Goal: Information Seeking & Learning: Compare options

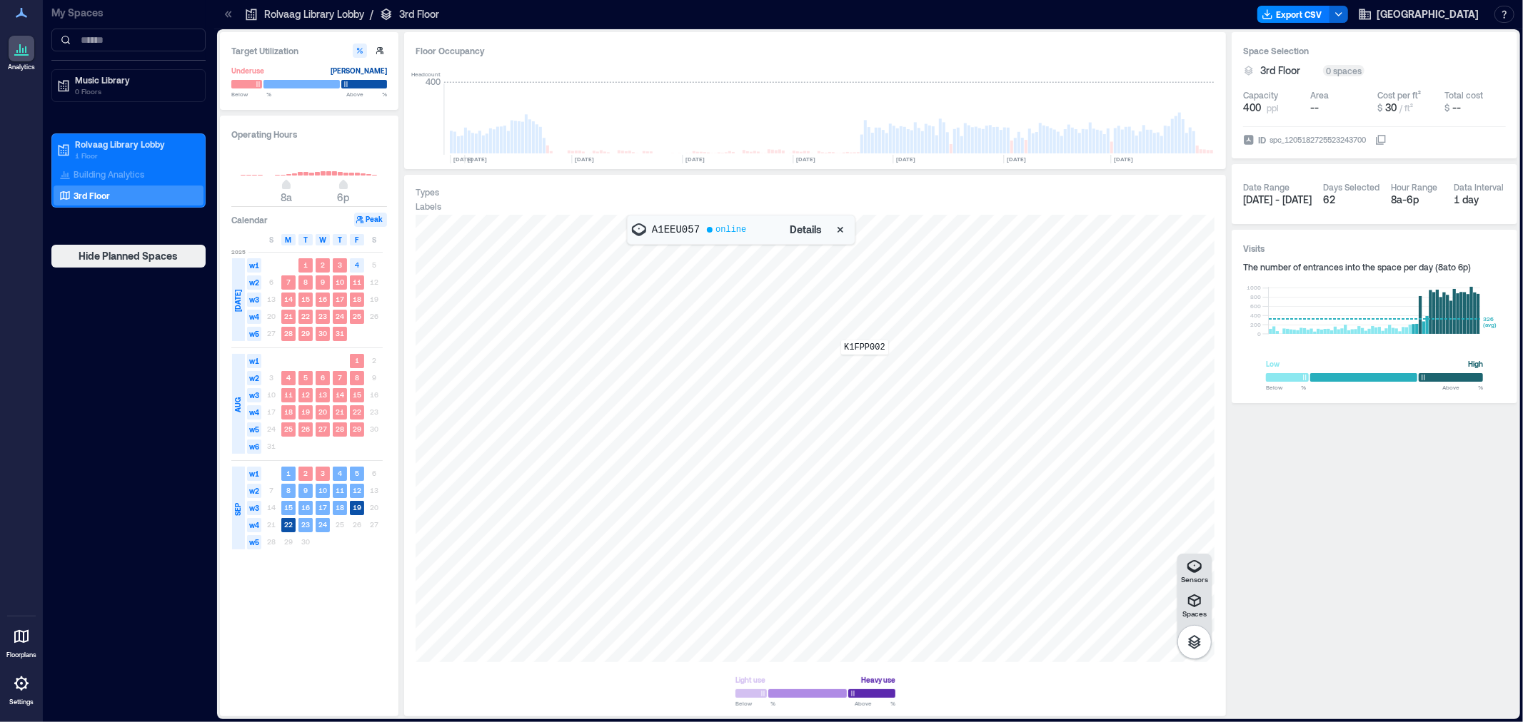
scroll to position [0, 5638]
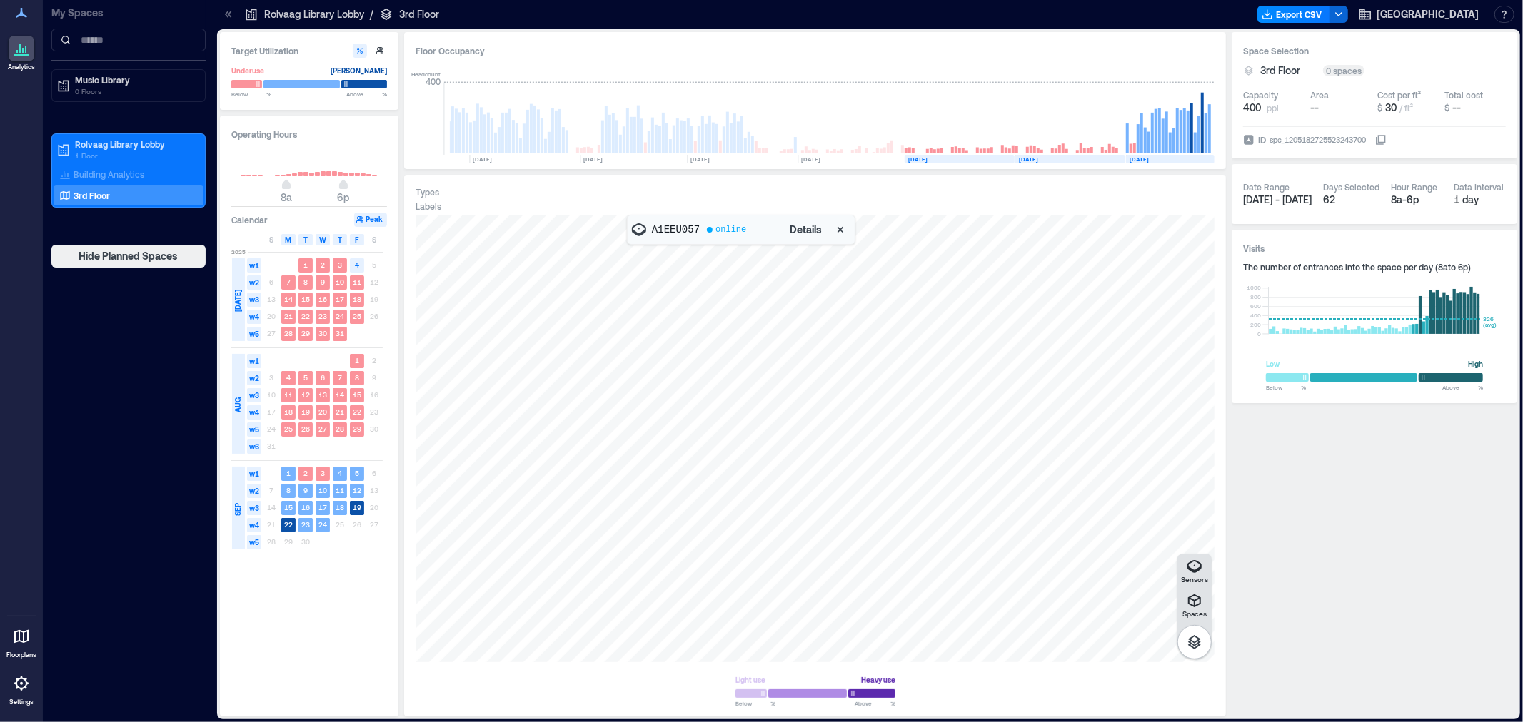
drag, startPoint x: 119, startPoint y: 174, endPoint x: 827, endPoint y: 338, distance: 726.8
click at [119, 174] on p "Building Analytics" at bounding box center [109, 173] width 71 height 11
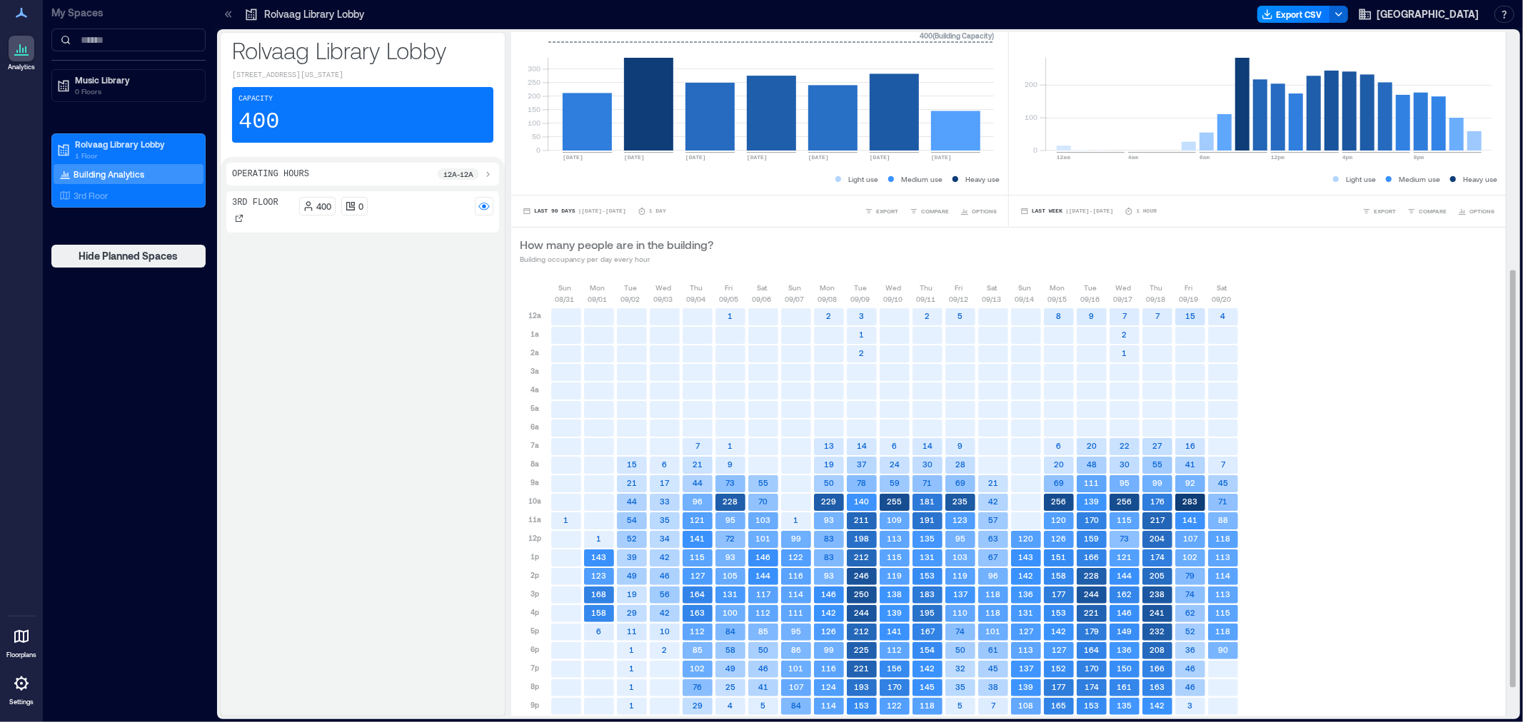
scroll to position [438, 0]
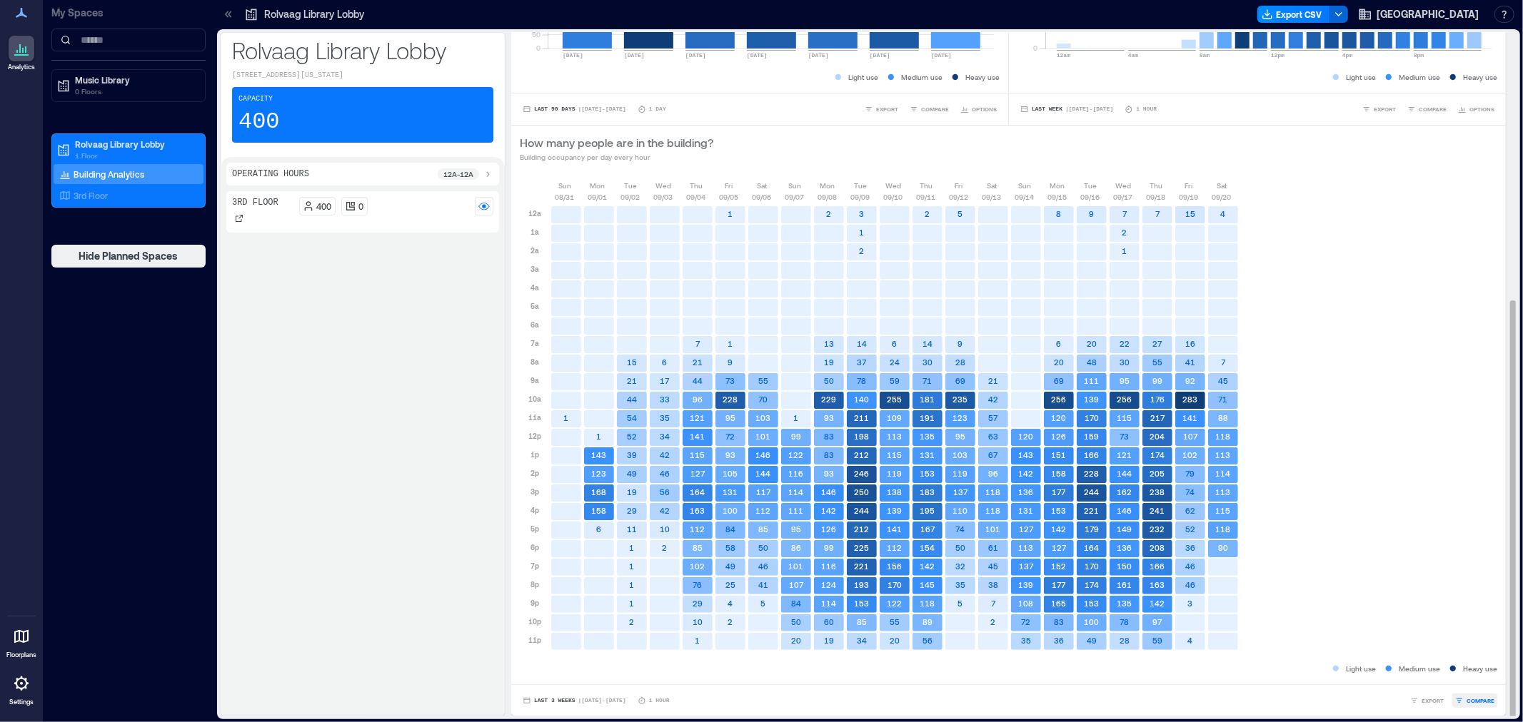
click at [1476, 705] on button "COMPARE" at bounding box center [1474, 701] width 45 height 14
click at [1374, 680] on div "3rd Floor" at bounding box center [1386, 674] width 210 height 19
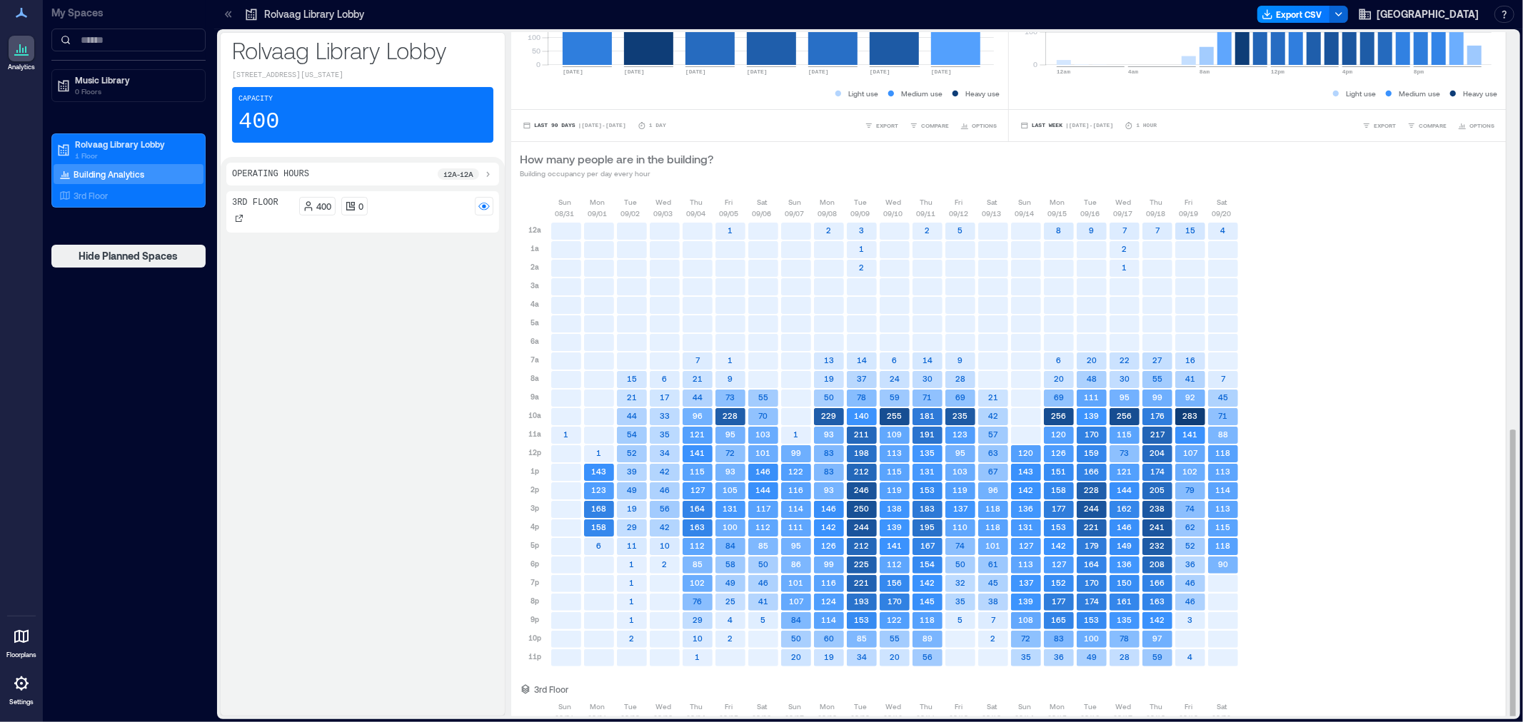
scroll to position [942, 0]
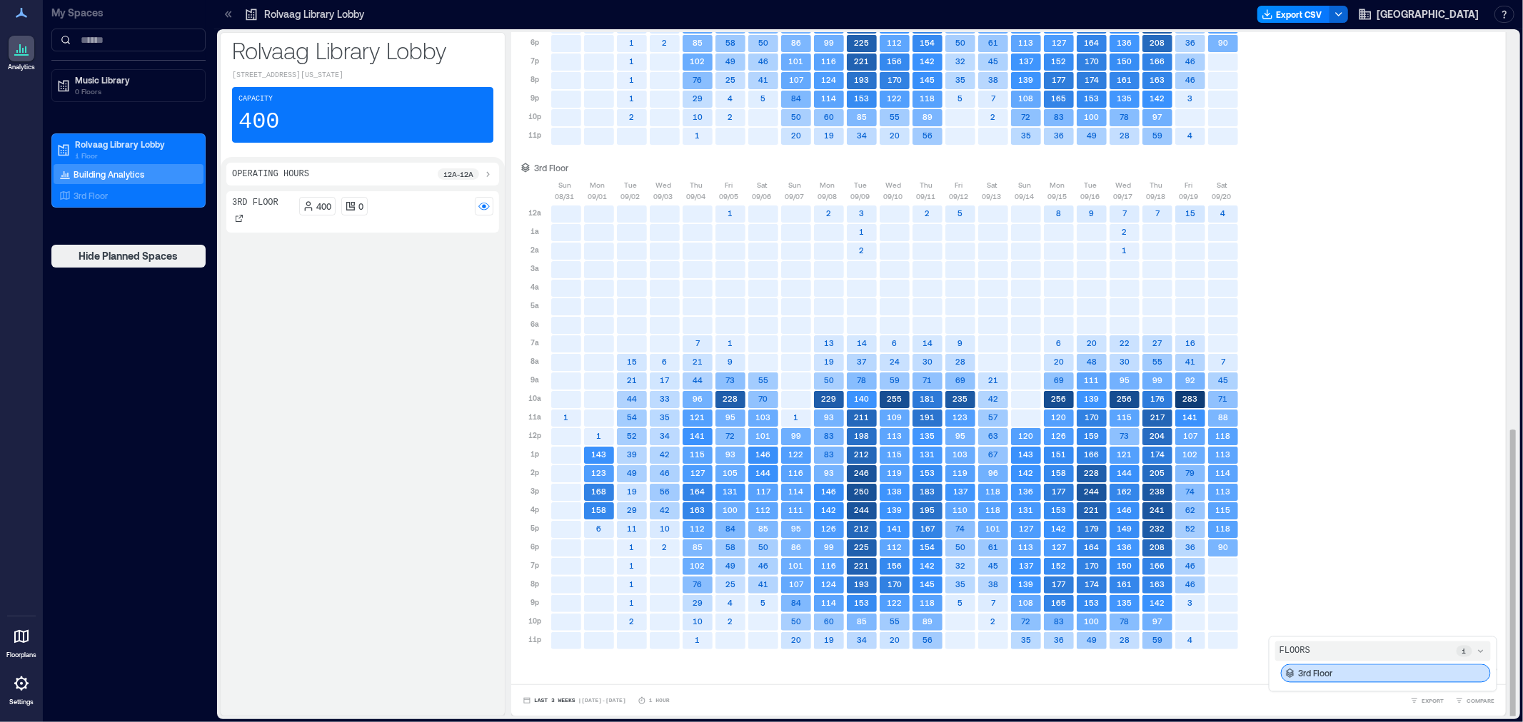
click at [1475, 653] on icon at bounding box center [1480, 651] width 11 height 11
click at [1475, 677] on icon at bounding box center [1480, 677] width 11 height 11
click at [1346, 675] on div "3rd Floor" at bounding box center [1386, 674] width 210 height 19
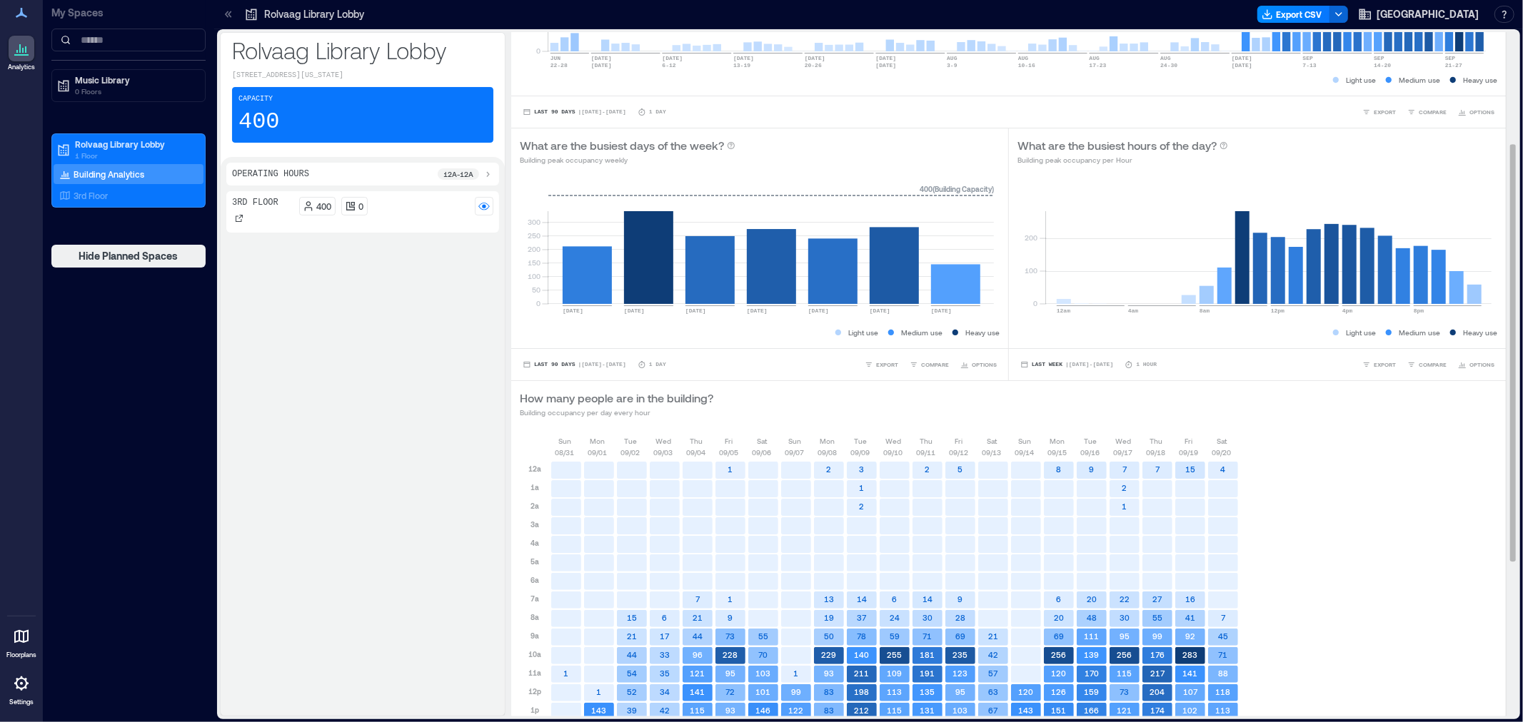
scroll to position [438, 0]
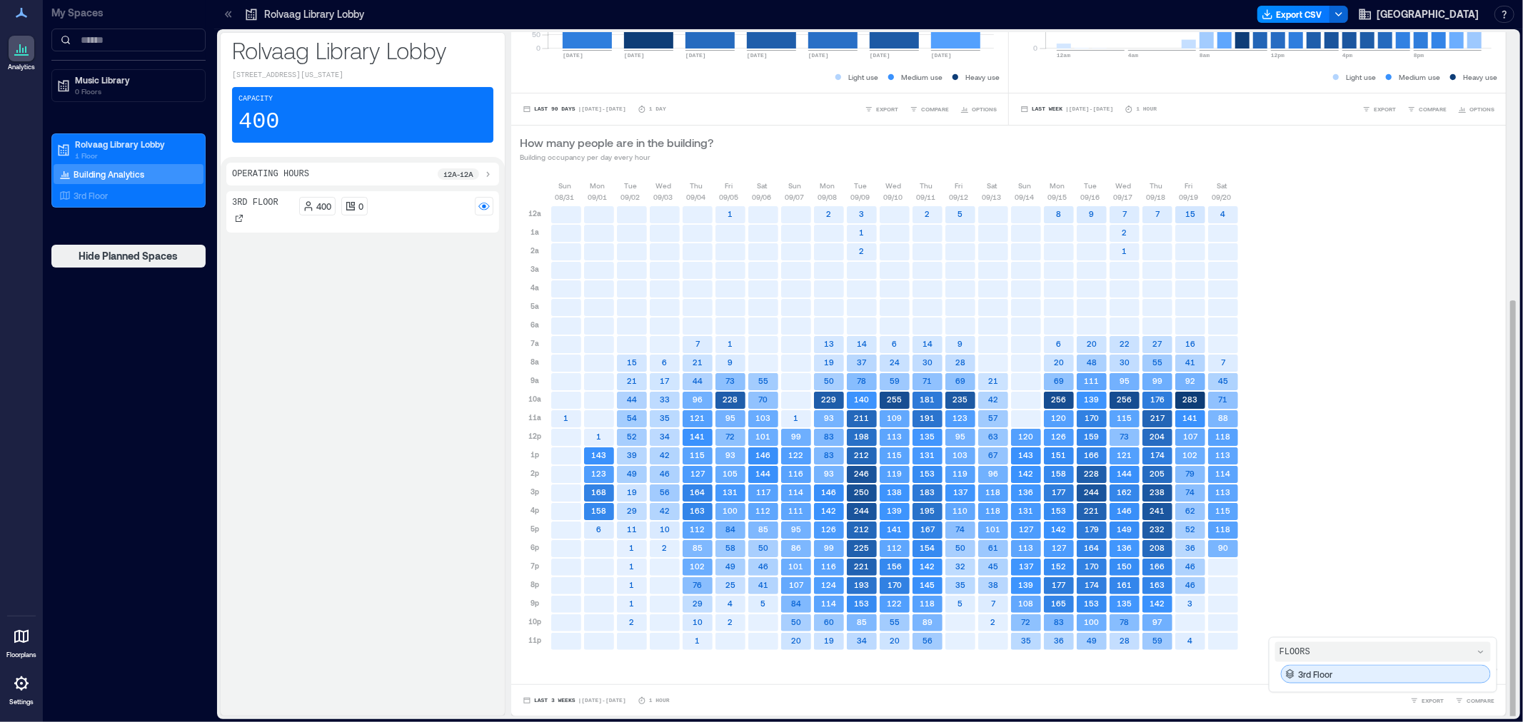
click at [1443, 672] on div "3rd Floor" at bounding box center [1386, 674] width 210 height 19
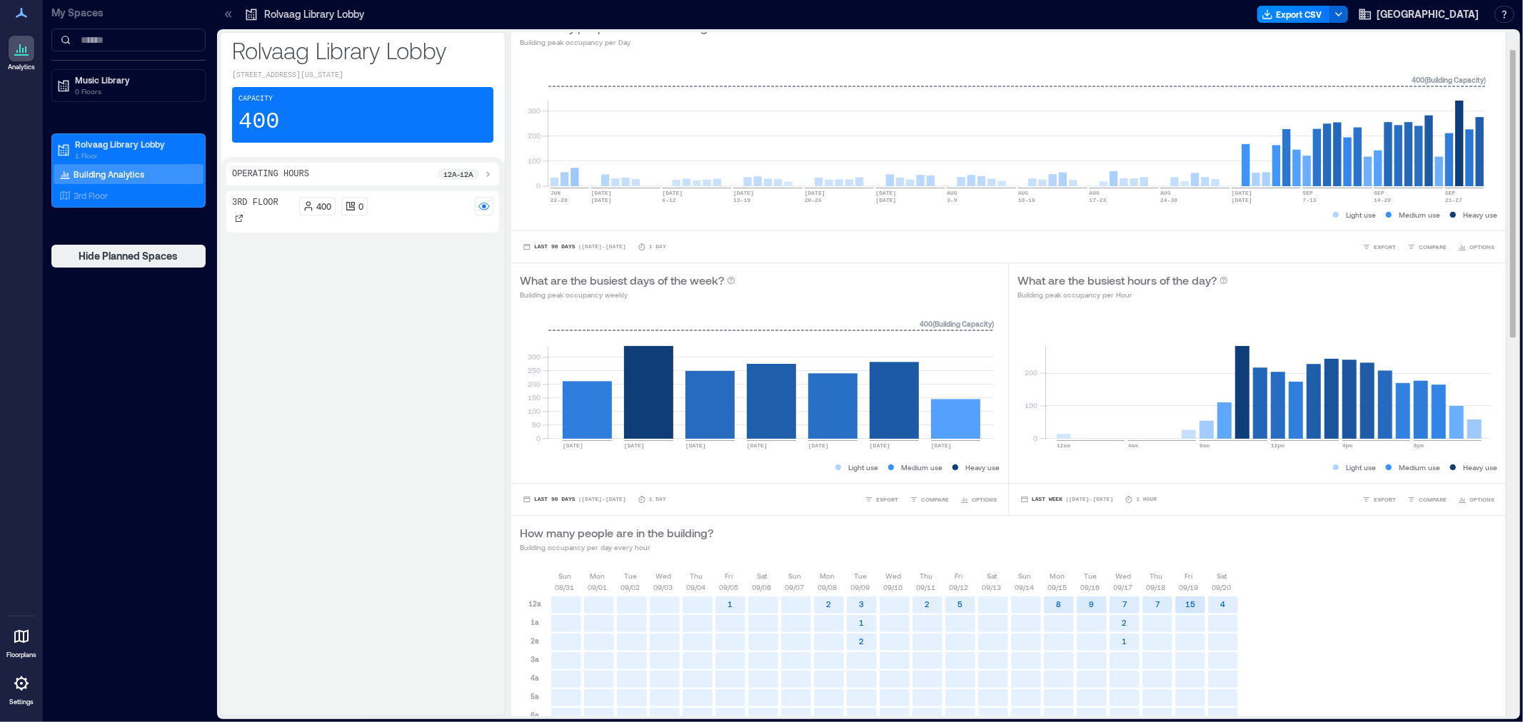
scroll to position [0, 0]
